Goal: Information Seeking & Learning: Learn about a topic

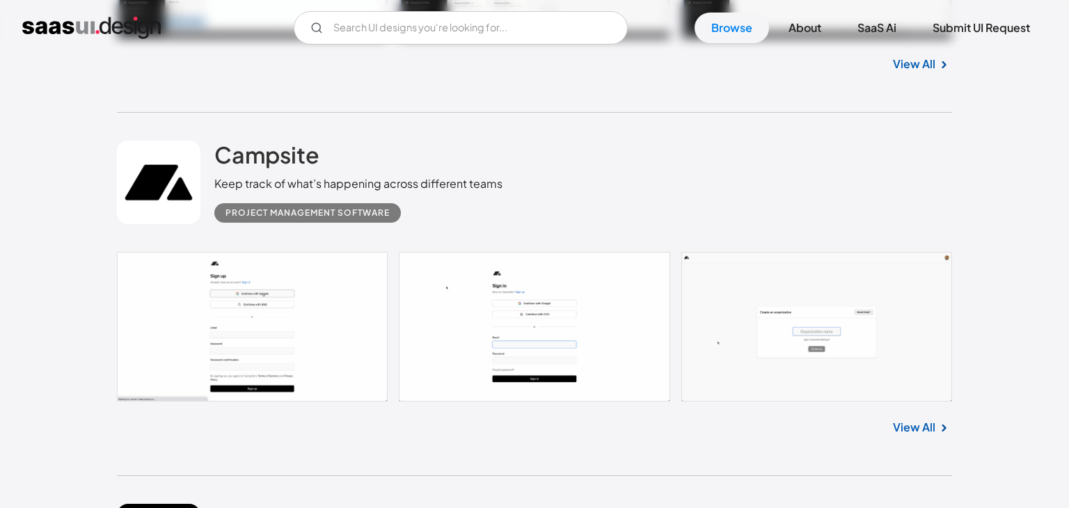
scroll to position [4736, 0]
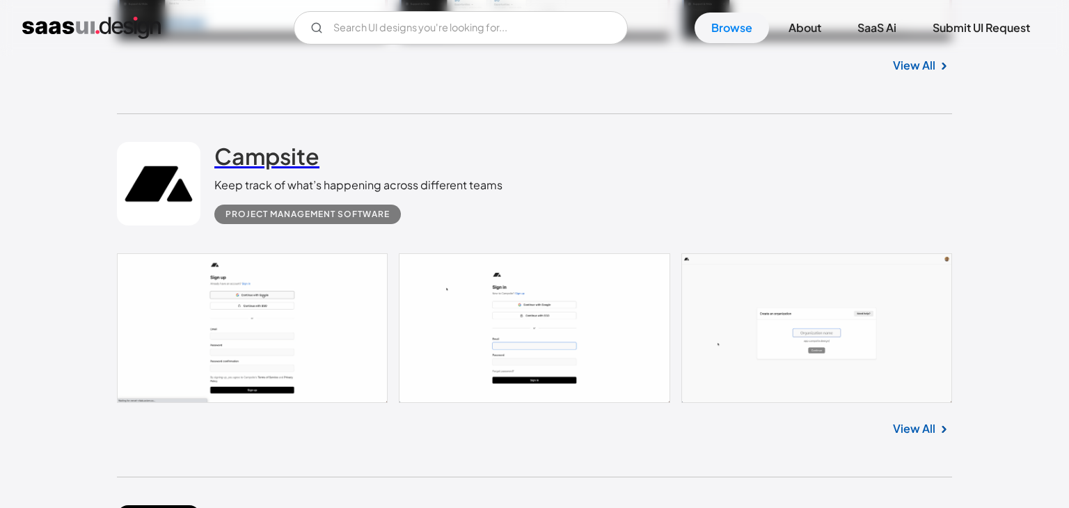
click at [256, 157] on h2 "Campsite" at bounding box center [266, 156] width 105 height 28
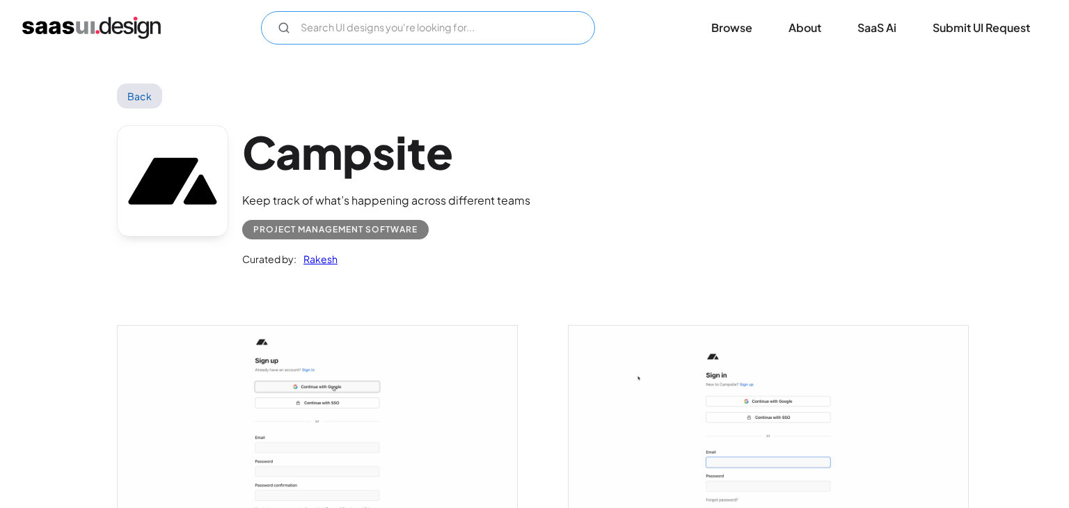
click at [388, 28] on input "Email Form" at bounding box center [428, 27] width 334 height 33
drag, startPoint x: 413, startPoint y: 29, endPoint x: 345, endPoint y: 29, distance: 67.5
click at [345, 29] on input "customer experience" at bounding box center [428, 27] width 334 height 33
type input "customer"
click at [85, 31] on img "home" at bounding box center [91, 28] width 138 height 22
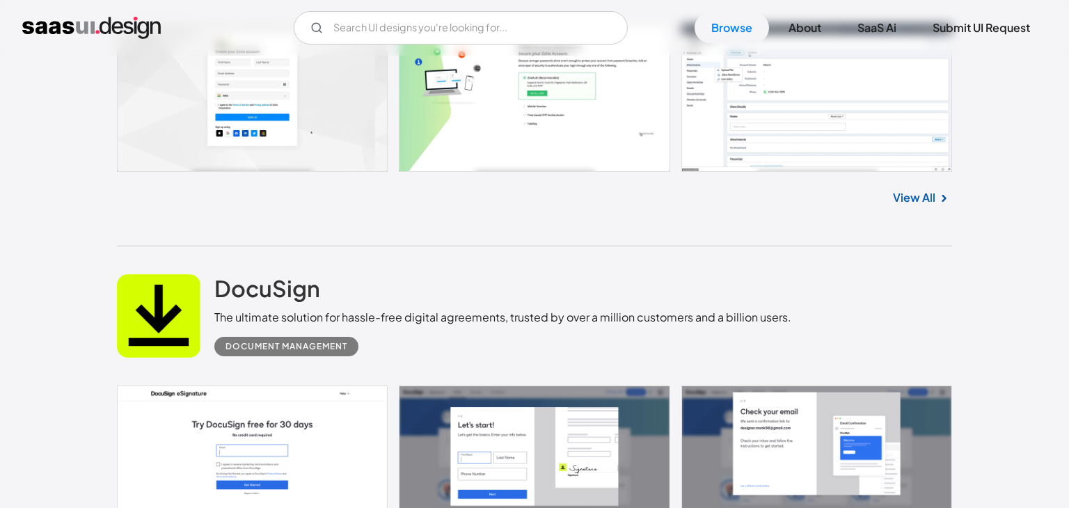
scroll to position [3103, 0]
